Goal: Communication & Community: Answer question/provide support

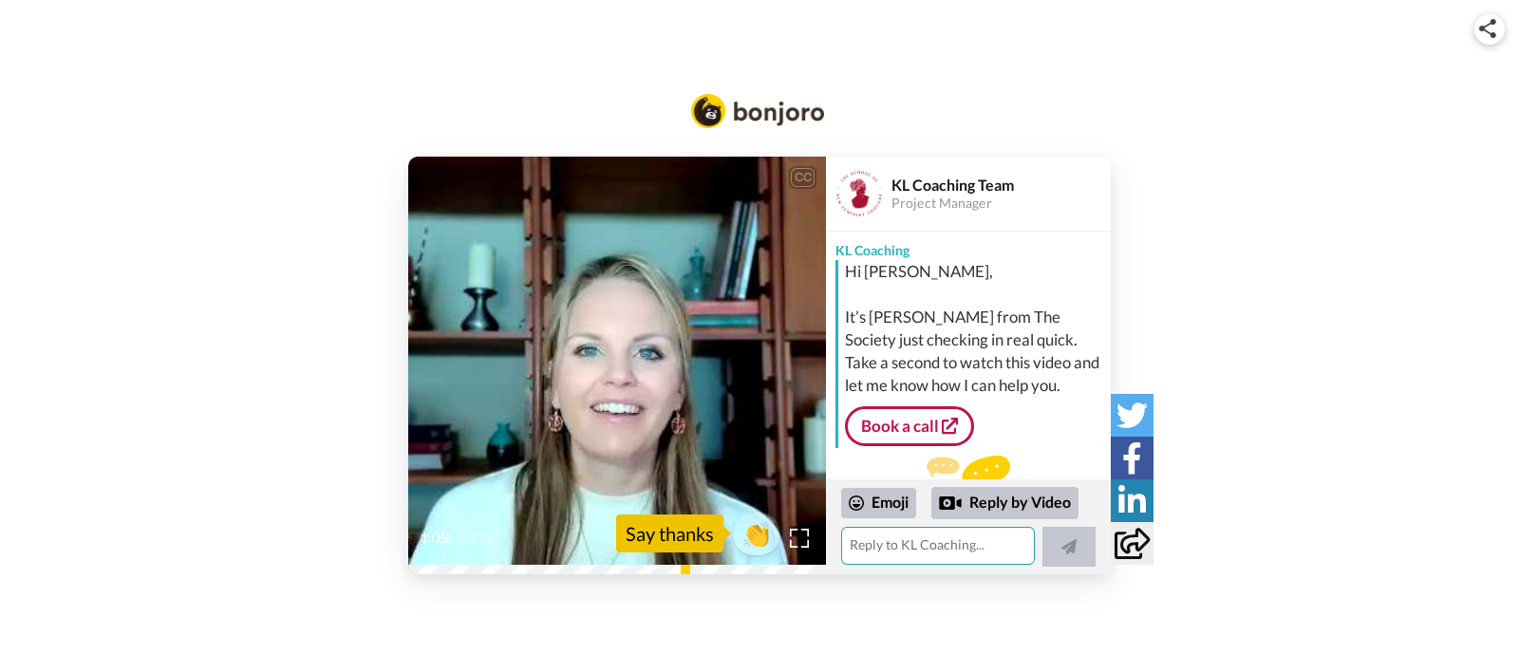
click at [942, 550] on textarea at bounding box center [938, 546] width 194 height 38
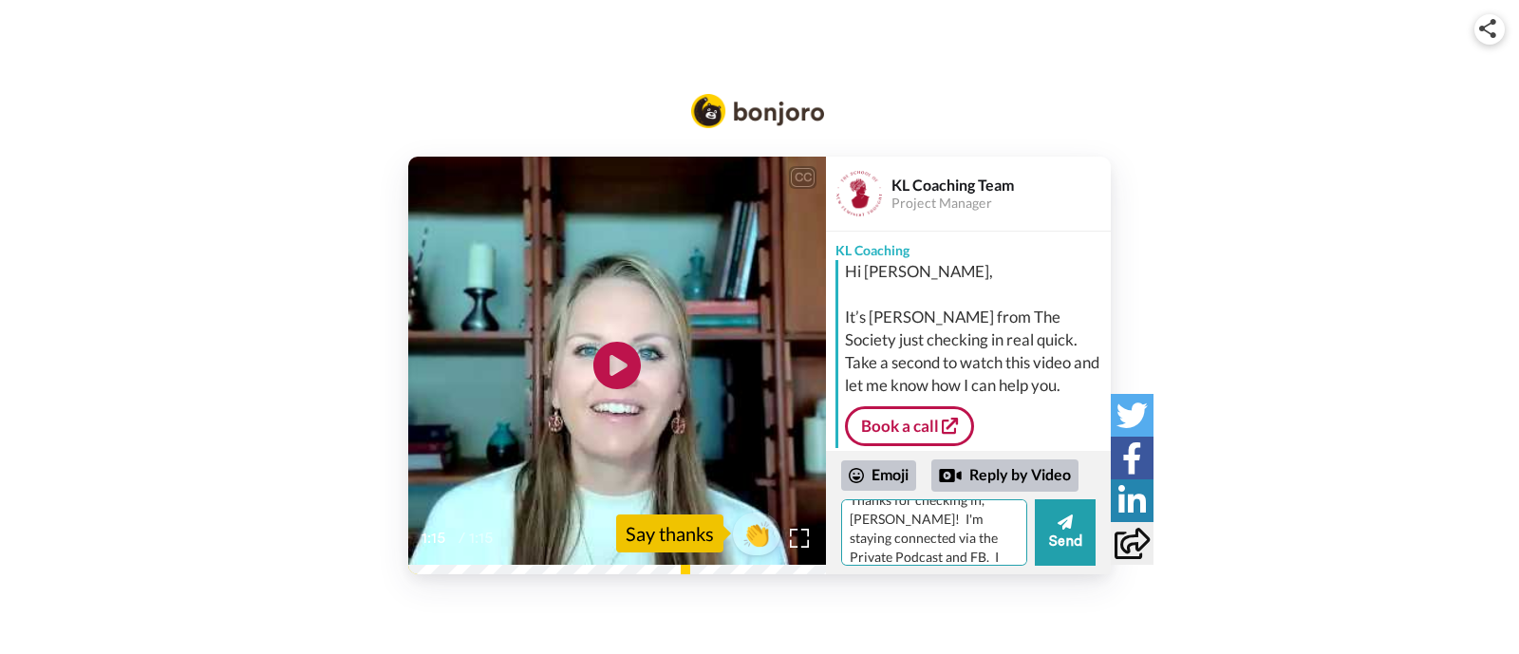
scroll to position [36, 0]
click at [908, 550] on textarea "Thanks for checking in, [PERSON_NAME]! I'm staying connected via the Private Po…" at bounding box center [934, 532] width 186 height 66
click at [996, 553] on textarea "Thanks for checking in, [PERSON_NAME]! I'm staying connected via the Private Po…" at bounding box center [934, 532] width 186 height 66
click at [964, 546] on textarea "Thanks for checking in, [PERSON_NAME]! I'm staying connected via the Private Po…" at bounding box center [934, 532] width 186 height 66
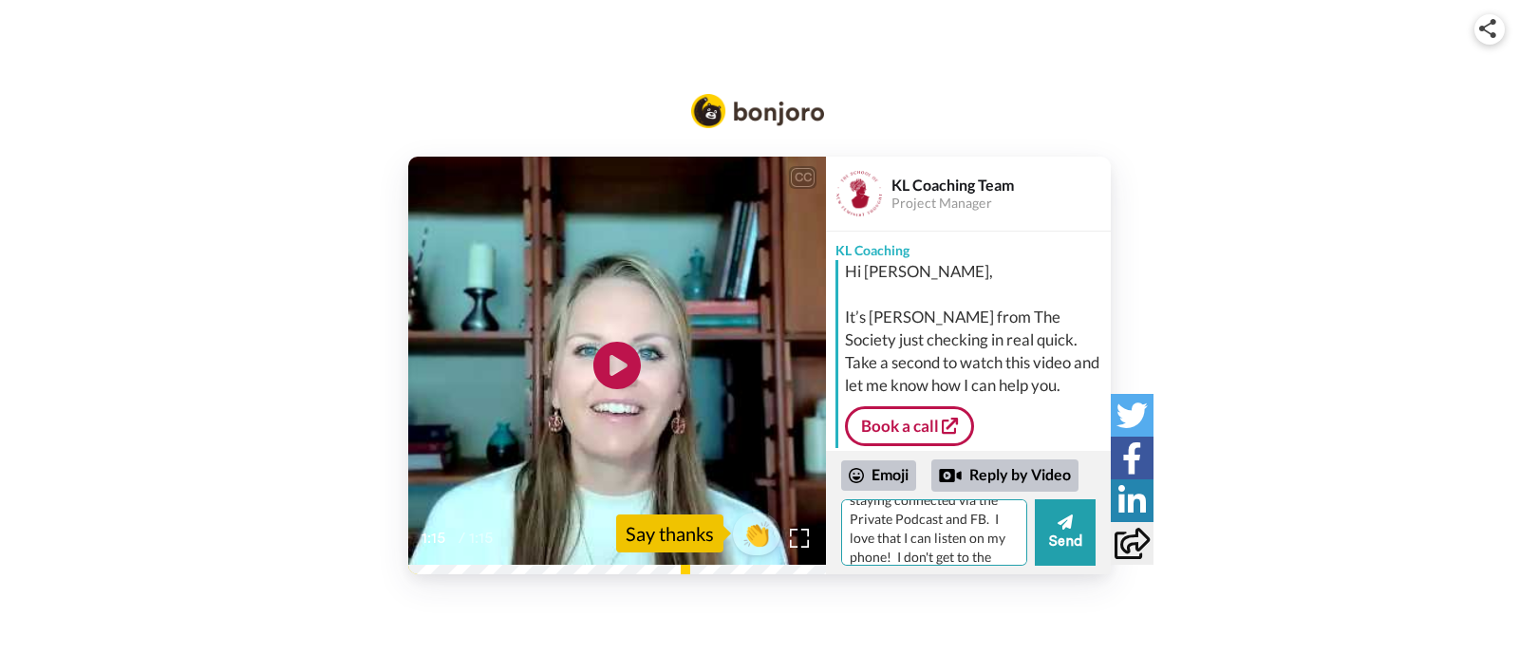
click at [964, 546] on textarea "Thanks for checking in, [PERSON_NAME]! I'm staying connected via the Private Po…" at bounding box center [934, 532] width 186 height 66
click at [964, 548] on textarea "Thanks for checking in, [PERSON_NAME]! I'm staying connected via the Private Po…" at bounding box center [934, 532] width 186 height 66
click at [964, 551] on textarea "Thanks for checking in, [PERSON_NAME]! I'm staying connected via the Private Po…" at bounding box center [934, 532] width 186 height 66
click at [983, 553] on textarea "Thanks for checking in, [PERSON_NAME]! I'm staying connected via the Private Po…" at bounding box center [934, 532] width 186 height 66
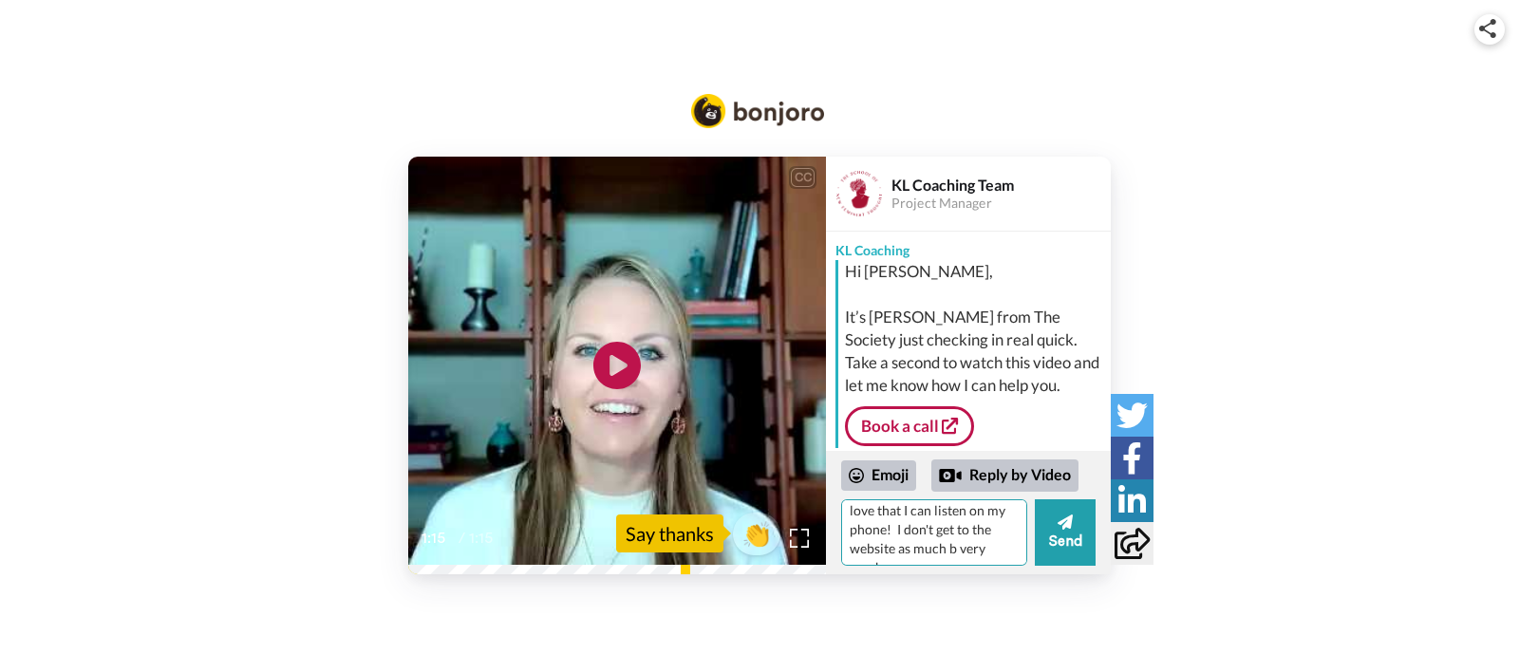
drag, startPoint x: 995, startPoint y: 538, endPoint x: 1009, endPoint y: 563, distance: 28.5
click at [1009, 563] on textarea "Thanks for checking in, [PERSON_NAME]! I'm staying connected via the Private Po…" at bounding box center [934, 532] width 186 height 66
type textarea "Thanks for checking in, [PERSON_NAME]! I'm staying connected via the Private Po…"
click at [1068, 521] on icon at bounding box center [1065, 522] width 15 height 15
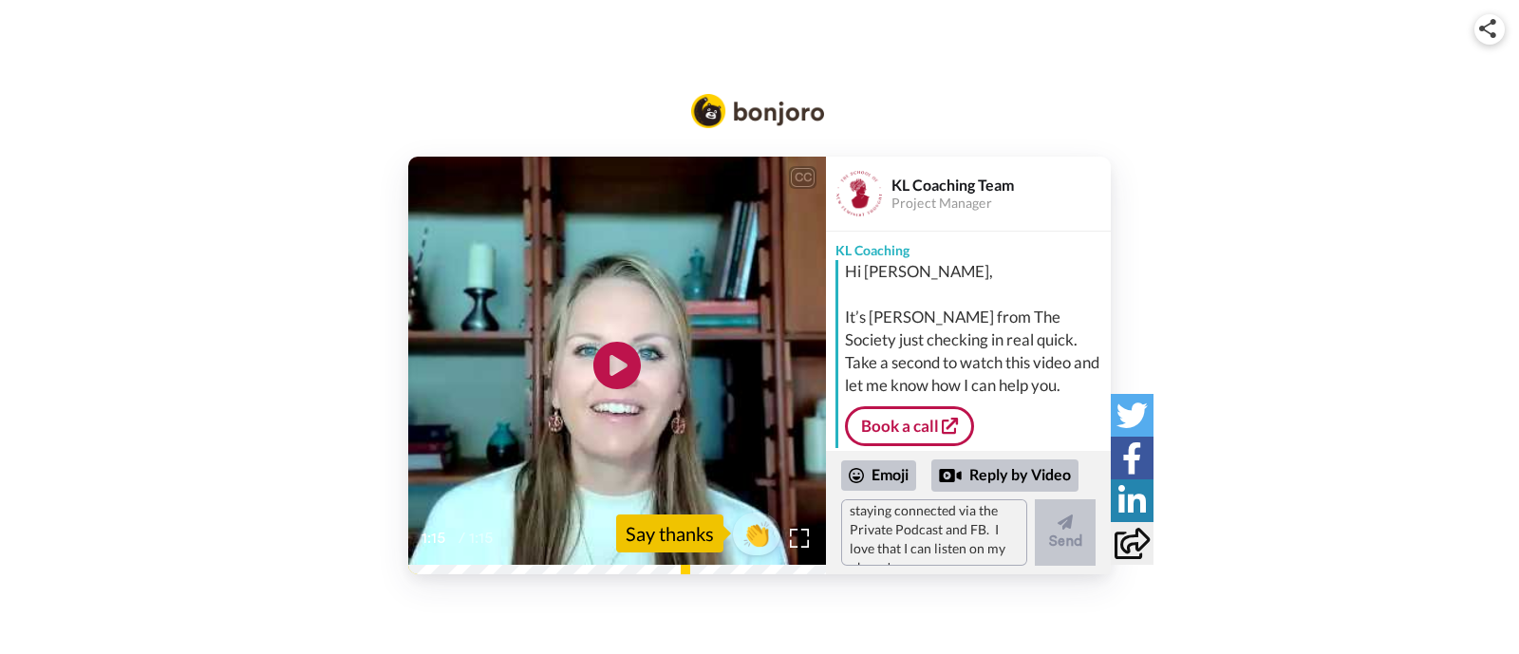
scroll to position [0, 0]
